Goal: Task Accomplishment & Management: Use online tool/utility

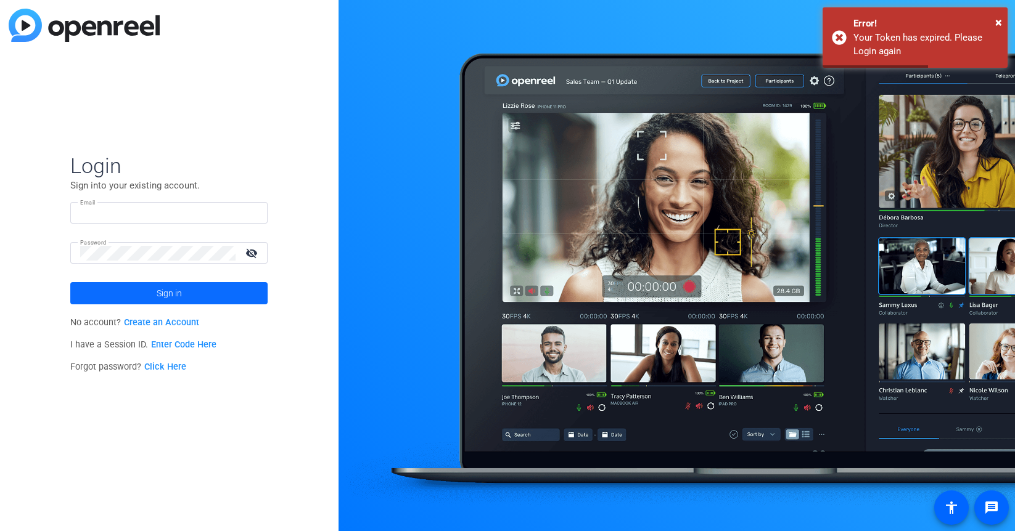
type input "[EMAIL_ADDRESS][DOMAIN_NAME]"
click at [187, 297] on span at bounding box center [168, 294] width 197 height 30
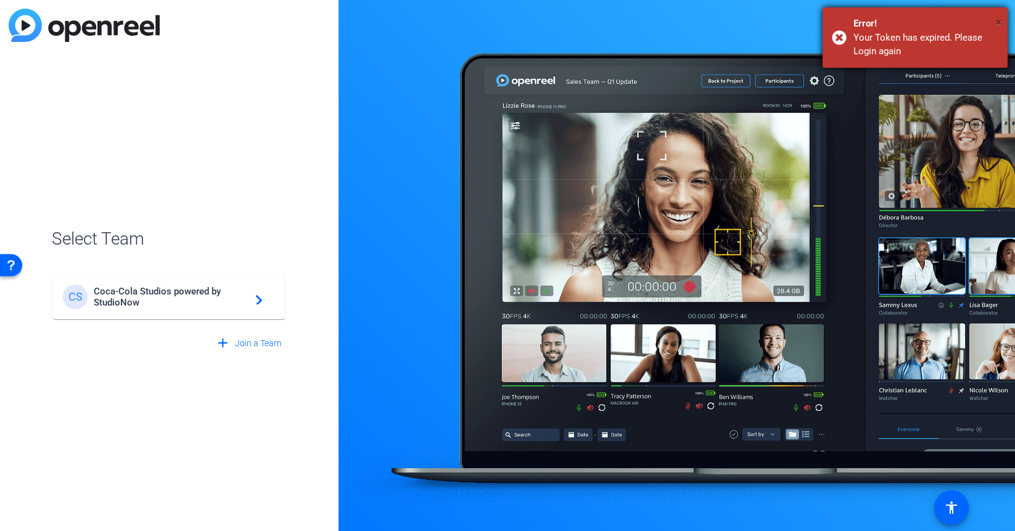
click at [997, 23] on span "×" at bounding box center [998, 22] width 7 height 15
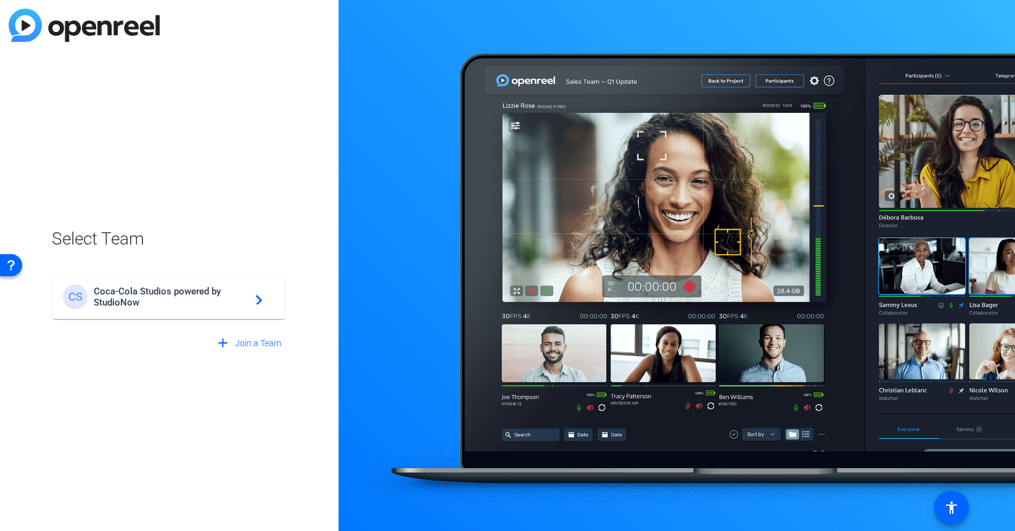
click at [150, 303] on span "Coca-Cola Studios powered by StudioNow" at bounding box center [171, 297] width 154 height 22
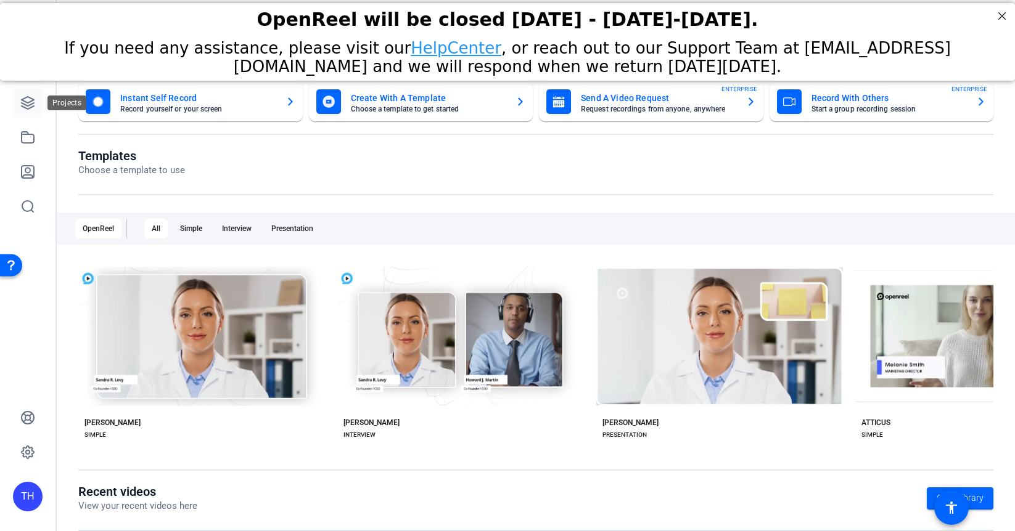
click at [28, 107] on icon at bounding box center [27, 103] width 15 height 15
